Goal: Find specific page/section: Find specific page/section

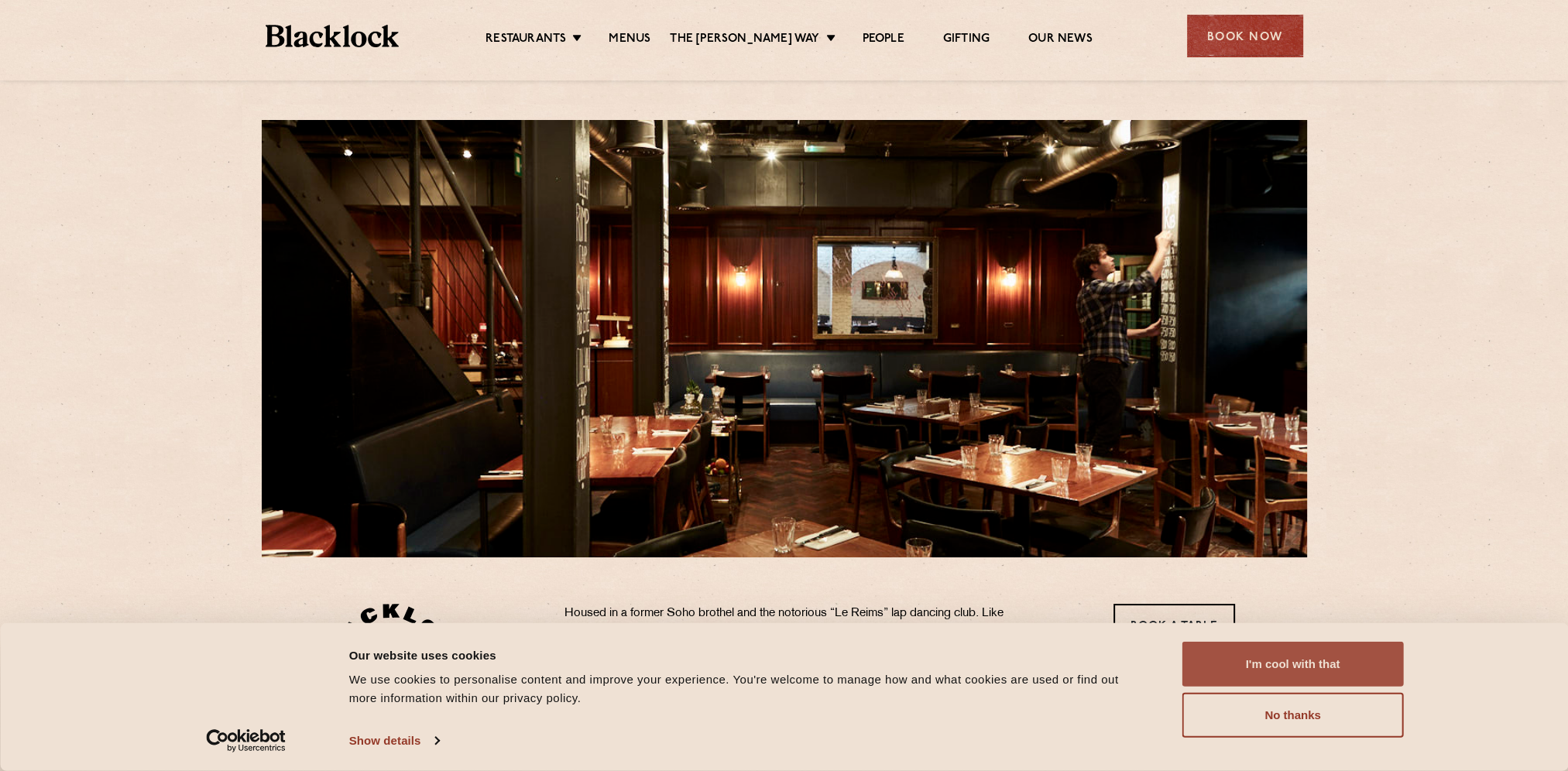
click at [1294, 658] on button "I'm cool with that" at bounding box center [1293, 663] width 221 height 45
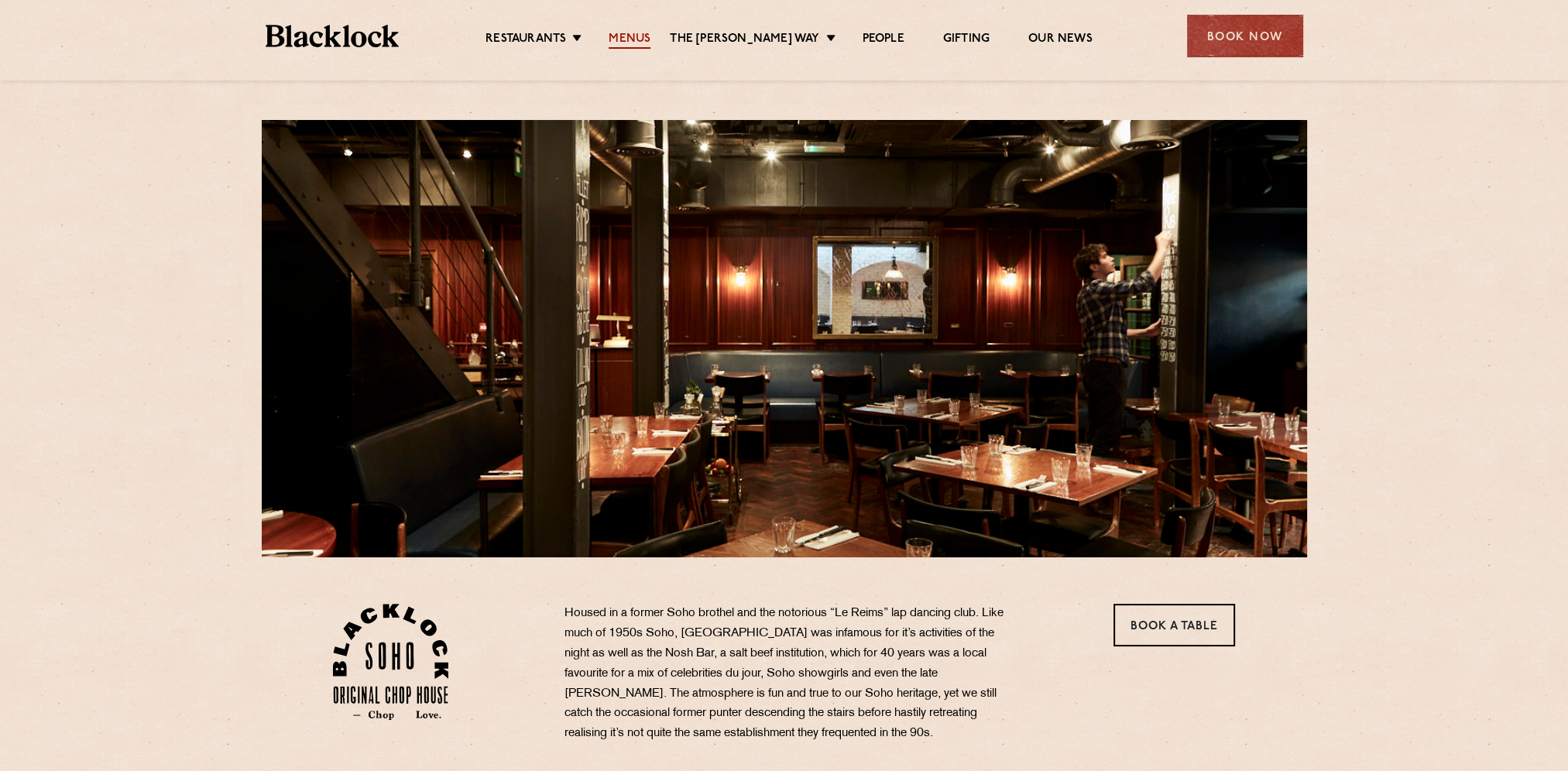
click at [649, 41] on link "Menus" at bounding box center [629, 41] width 41 height 17
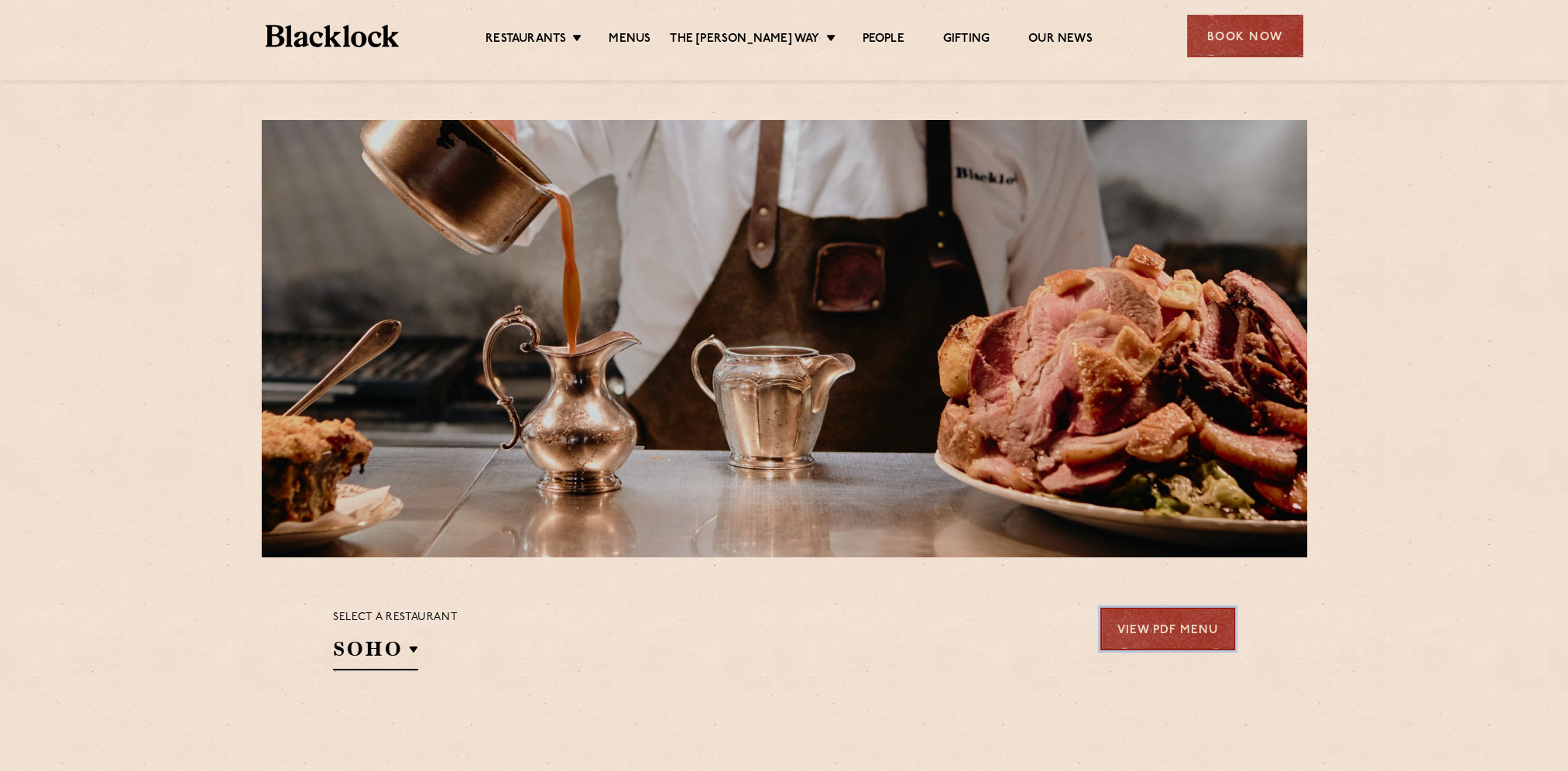
click at [1206, 626] on link "View PDF Menu" at bounding box center [1167, 629] width 135 height 42
